Goal: Task Accomplishment & Management: Use online tool/utility

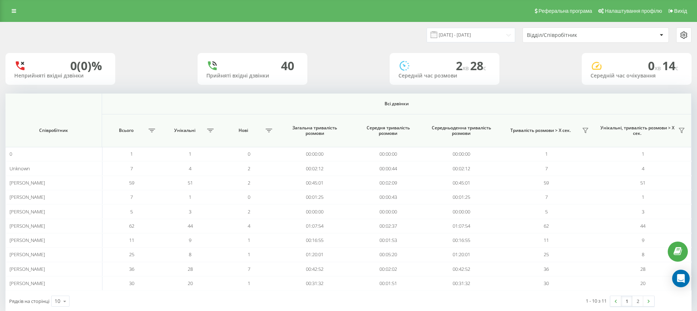
click at [583, 41] on div "Відділ/Співробітник" at bounding box center [596, 35] width 146 height 15
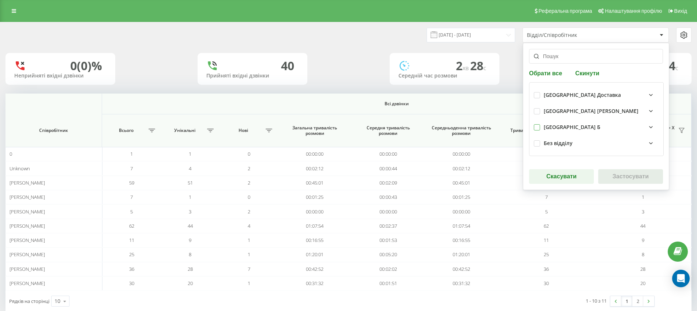
click at [537, 124] on label at bounding box center [537, 124] width 6 height 0
checkbox input "true"
click at [532, 143] on div "[GEOGRAPHIC_DATA] Доставка [GEOGRAPHIC_DATA] В [GEOGRAPHIC_DATA] Б Без відділу" at bounding box center [596, 119] width 135 height 74
click at [540, 143] on div "Без відділу" at bounding box center [596, 143] width 125 height 16
click at [539, 141] on label at bounding box center [537, 141] width 6 height 0
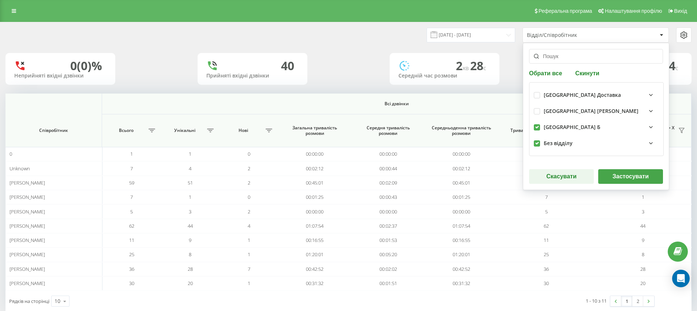
checkbox input "true"
click at [640, 179] on button "Застосувати" at bounding box center [630, 176] width 65 height 15
